Goal: Find specific page/section: Find specific page/section

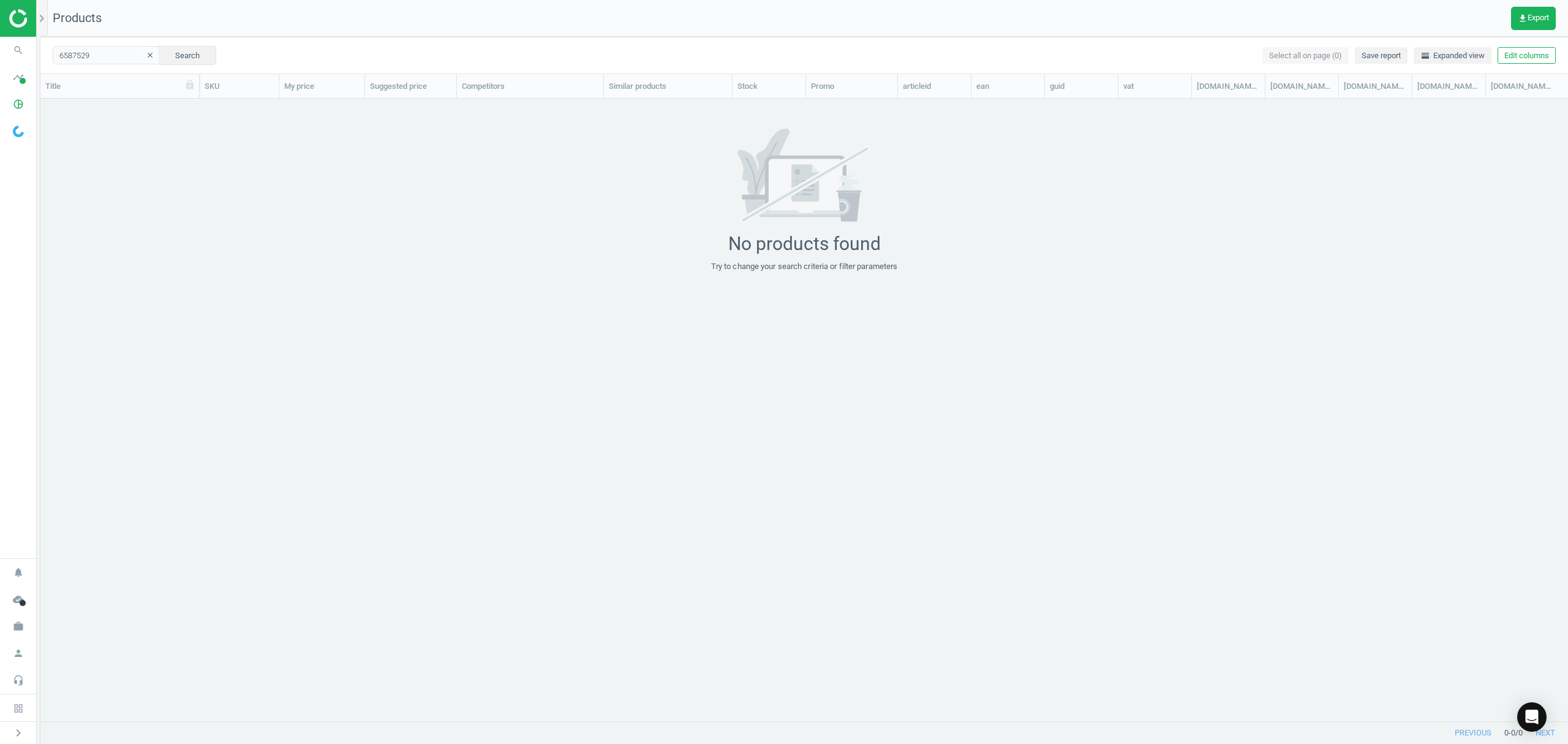
scroll to position [596, 1515]
drag, startPoint x: 0, startPoint y: 45, endPoint x: 0, endPoint y: 27, distance: 18.0
click at [0, 29] on section "search Search timeline Data delivery Overview Matches dashboard Matches Rematch…" at bounding box center [784, 372] width 1568 height 744
paste input "11319984"
type input "11319984"
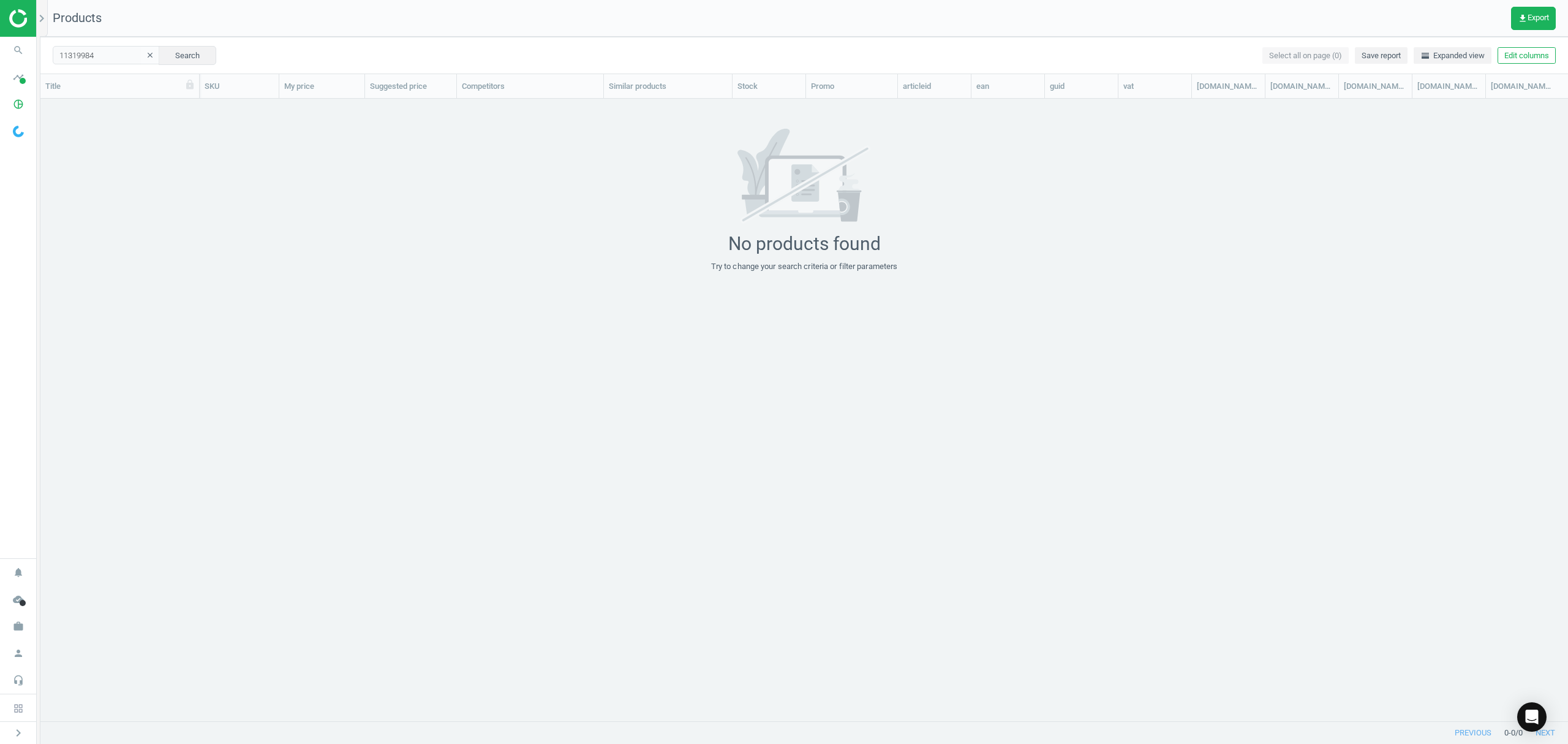
click at [11, 13] on img at bounding box center [52, 18] width 87 height 19
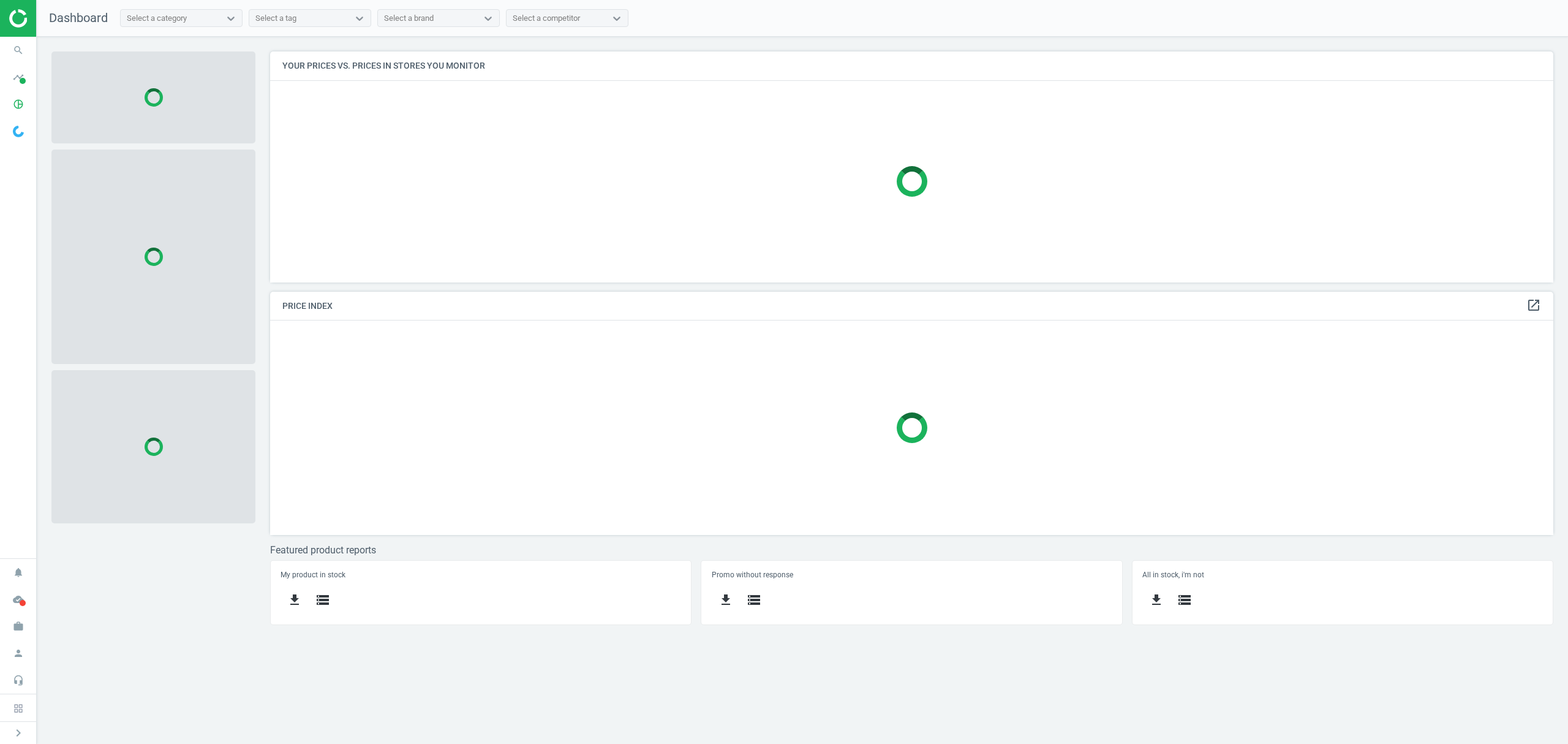
scroll to position [256, 1308]
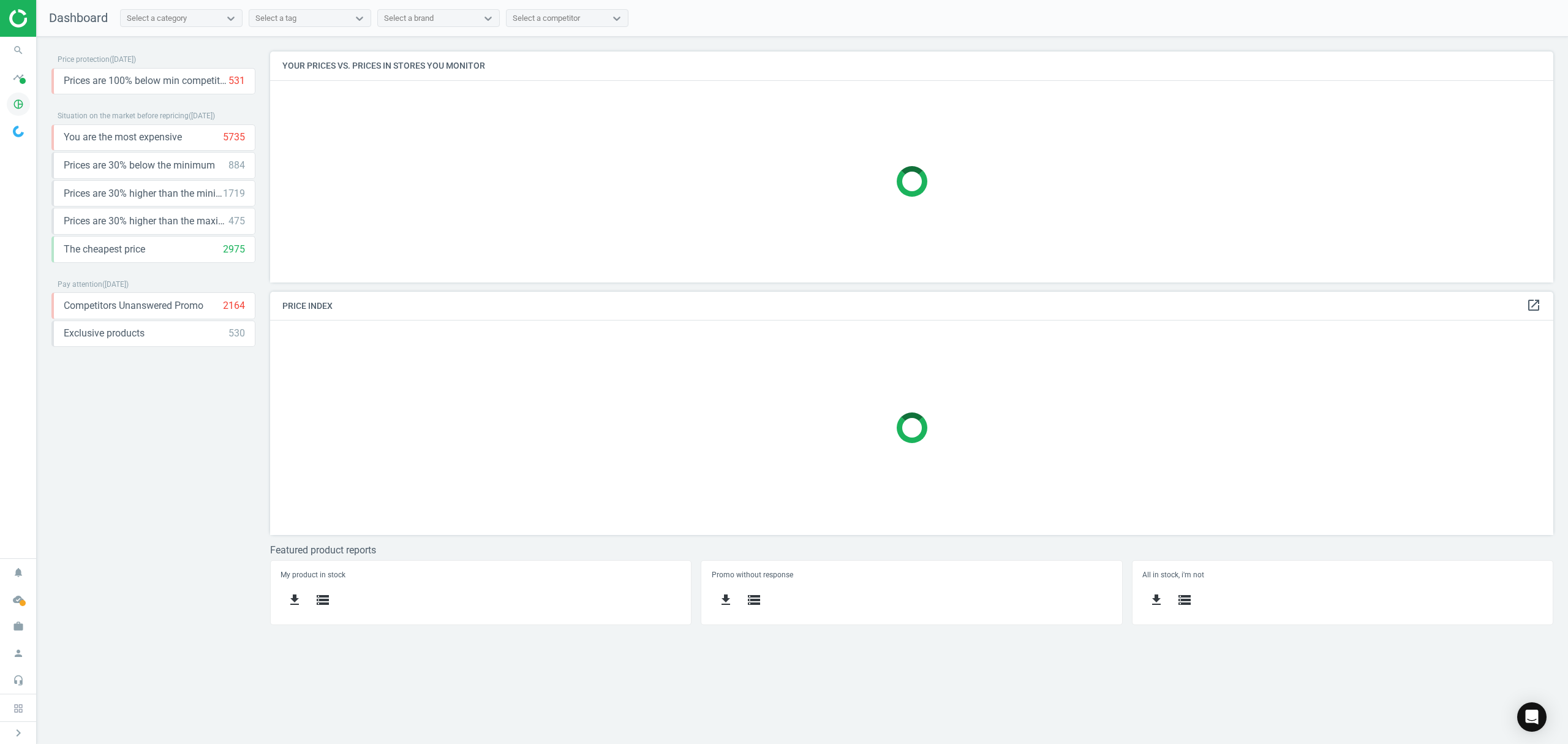
click at [21, 103] on icon "pie_chart_outlined" at bounding box center [19, 104] width 24 height 24
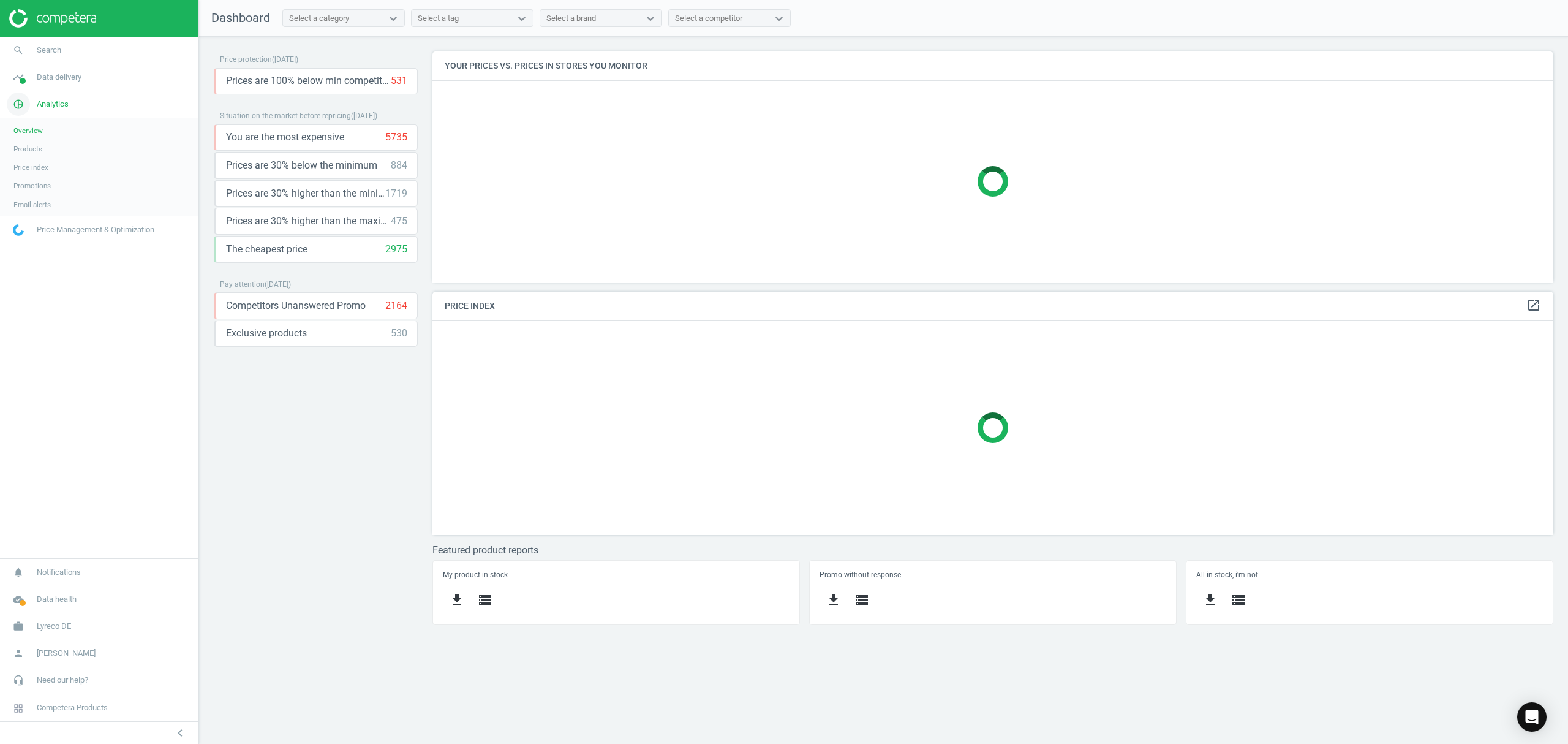
scroll to position [256, 1147]
click at [38, 146] on span "Products" at bounding box center [28, 149] width 29 height 10
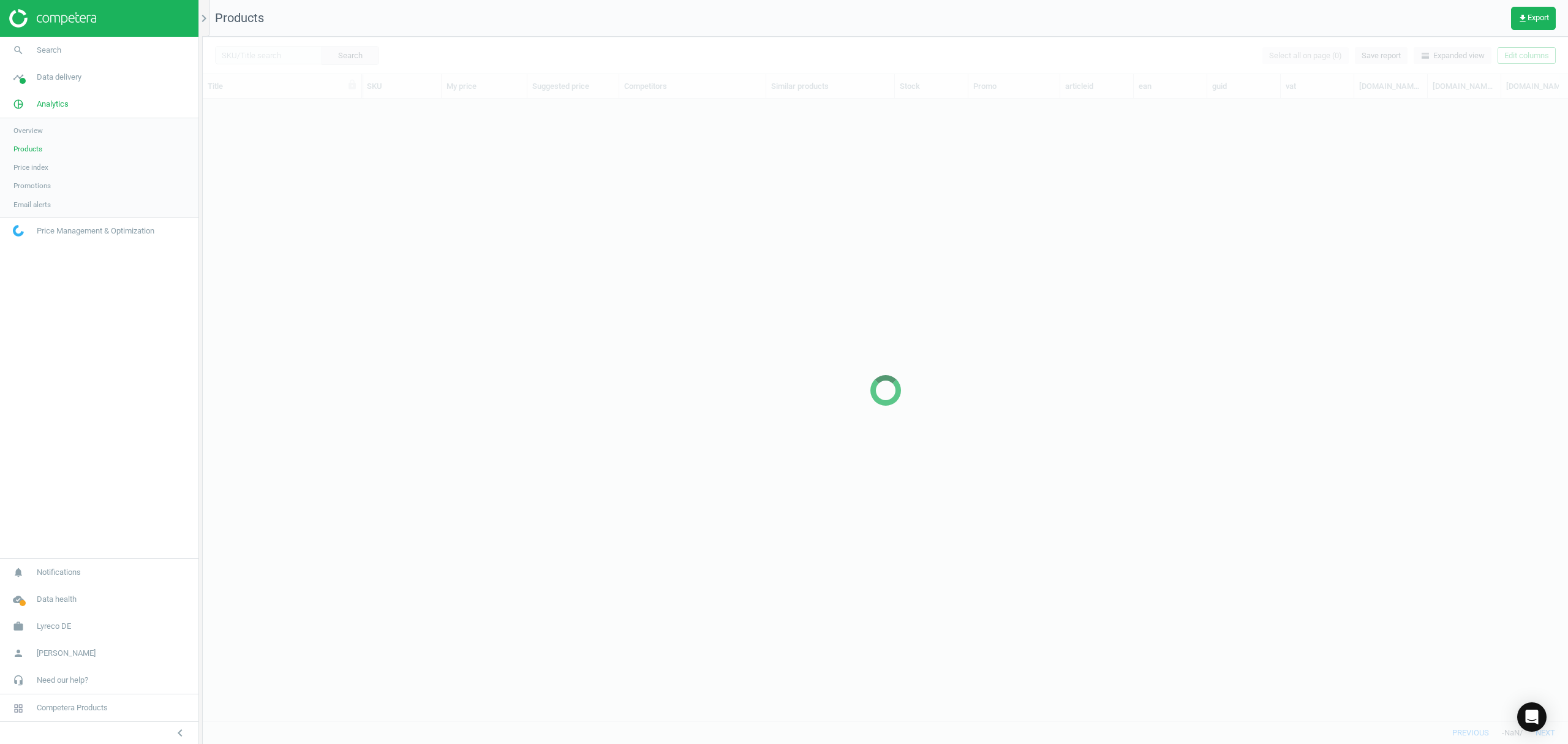
scroll to position [596, 1353]
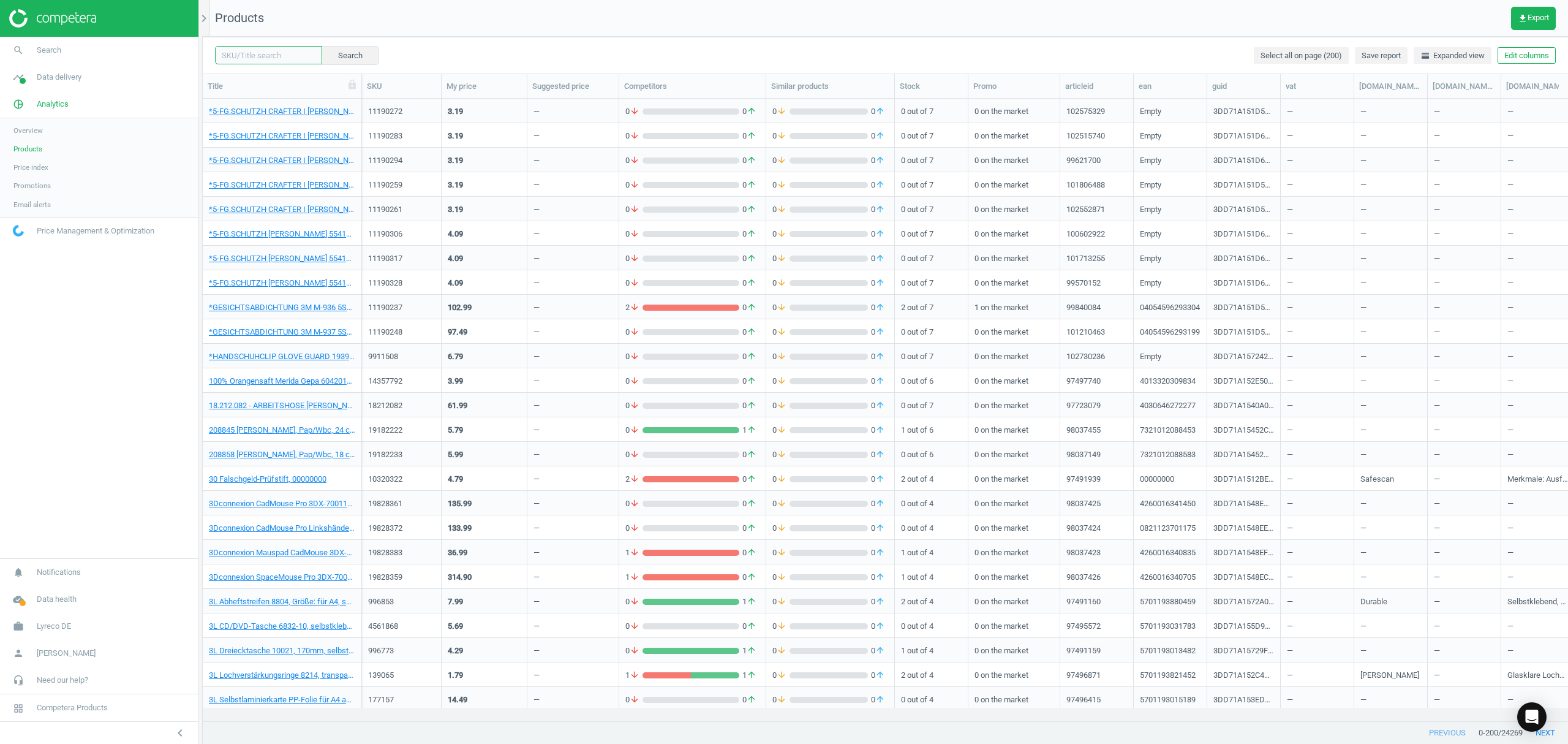
click at [272, 51] on input "text" at bounding box center [269, 55] width 107 height 19
paste input "11319984"
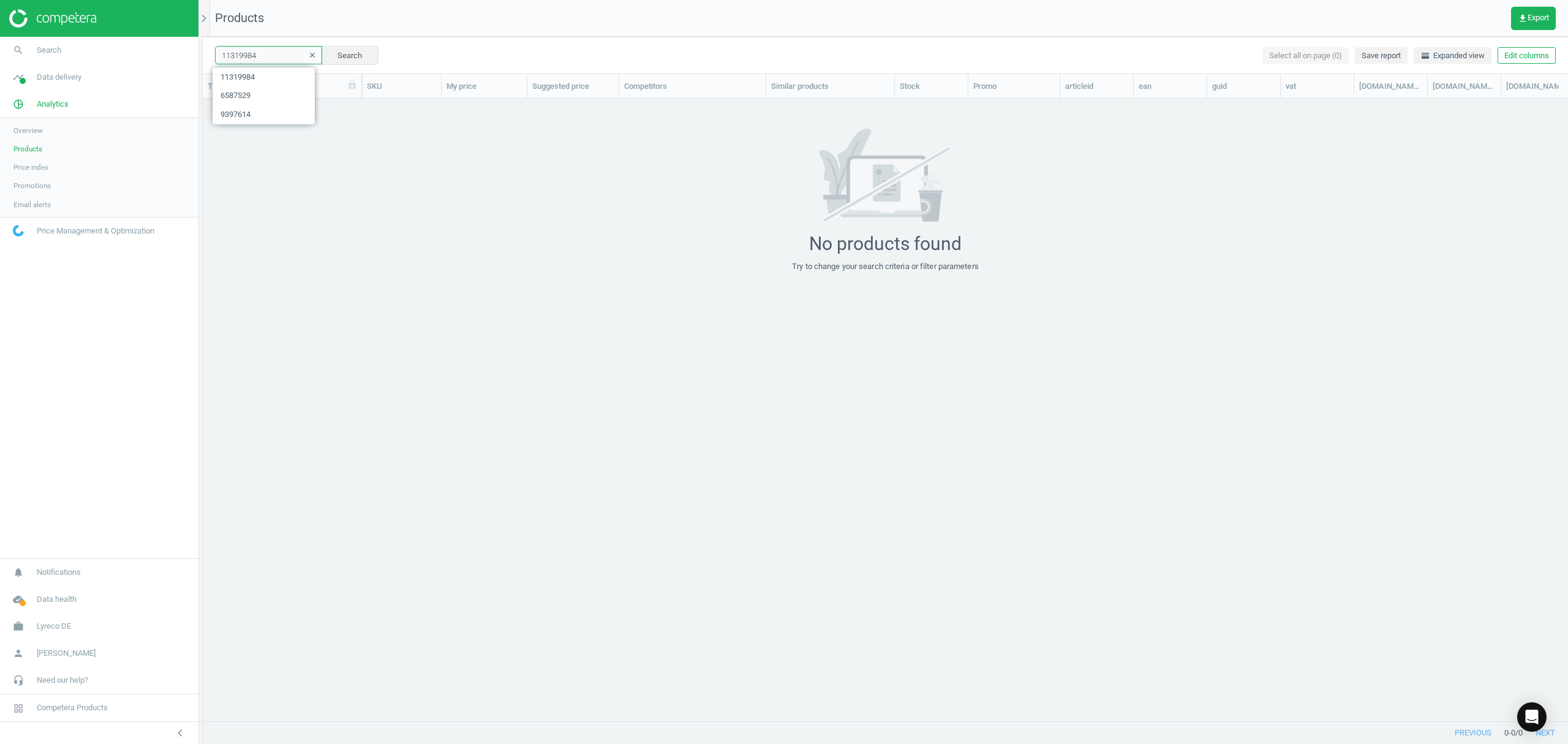
drag, startPoint x: 271, startPoint y: 50, endPoint x: 0, endPoint y: -15, distance: 278.7
click at [0, 0] on html "Group 2 Created with Sketch. ic/cloud_download/grey600 Created with Sketch. gra…" at bounding box center [784, 372] width 1568 height 744
paste input "73"
type input "11319973"
